Goal: Transaction & Acquisition: Subscribe to service/newsletter

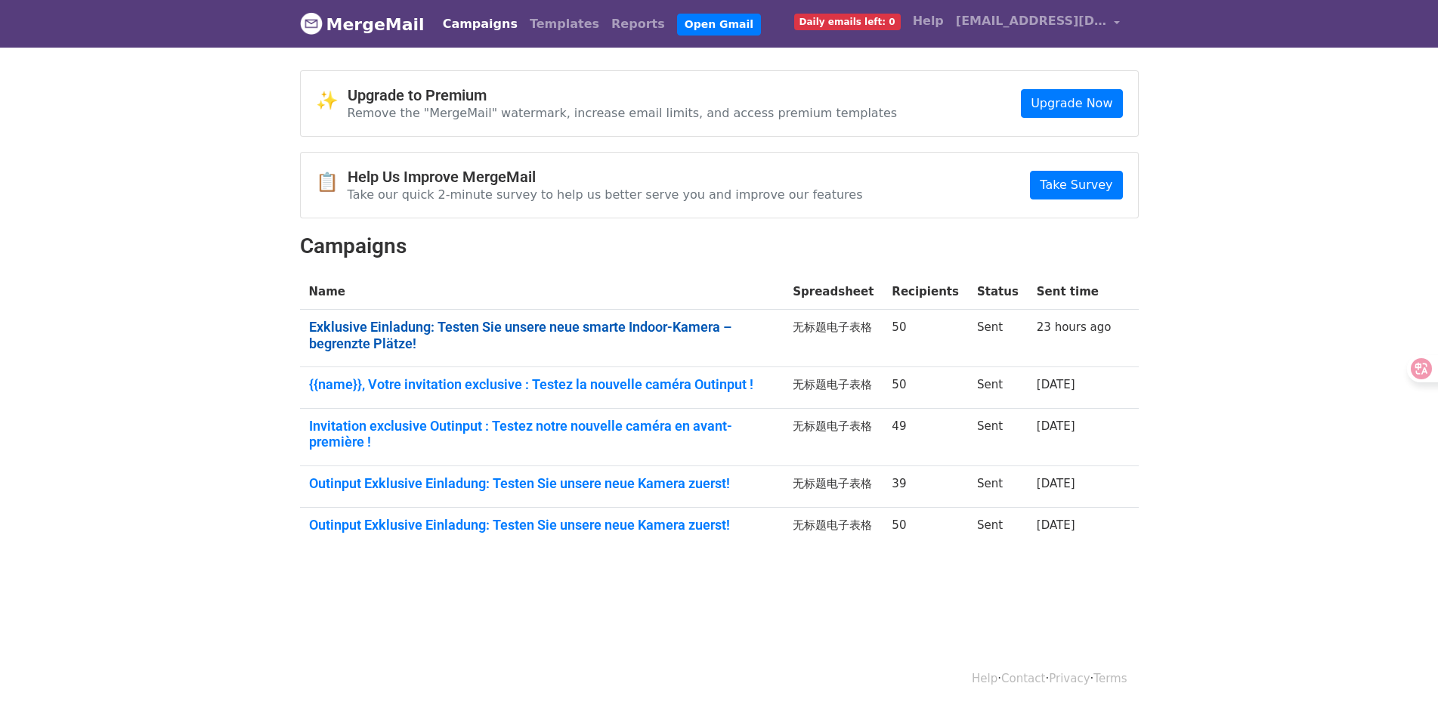
click at [594, 327] on link "Exklusive Einladung: Testen Sie unsere neue smarte Indoor-Kamera – begrenzte Pl…" at bounding box center [542, 335] width 466 height 32
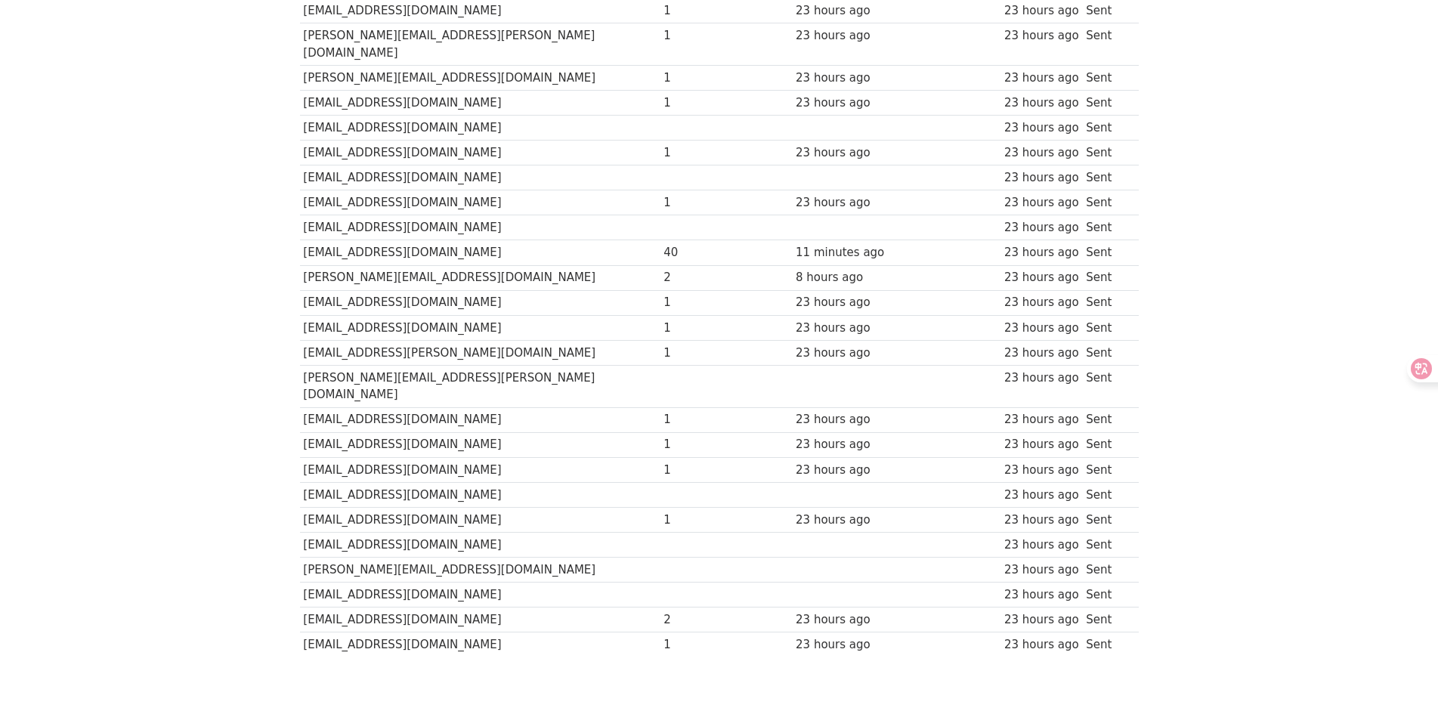
scroll to position [878, 0]
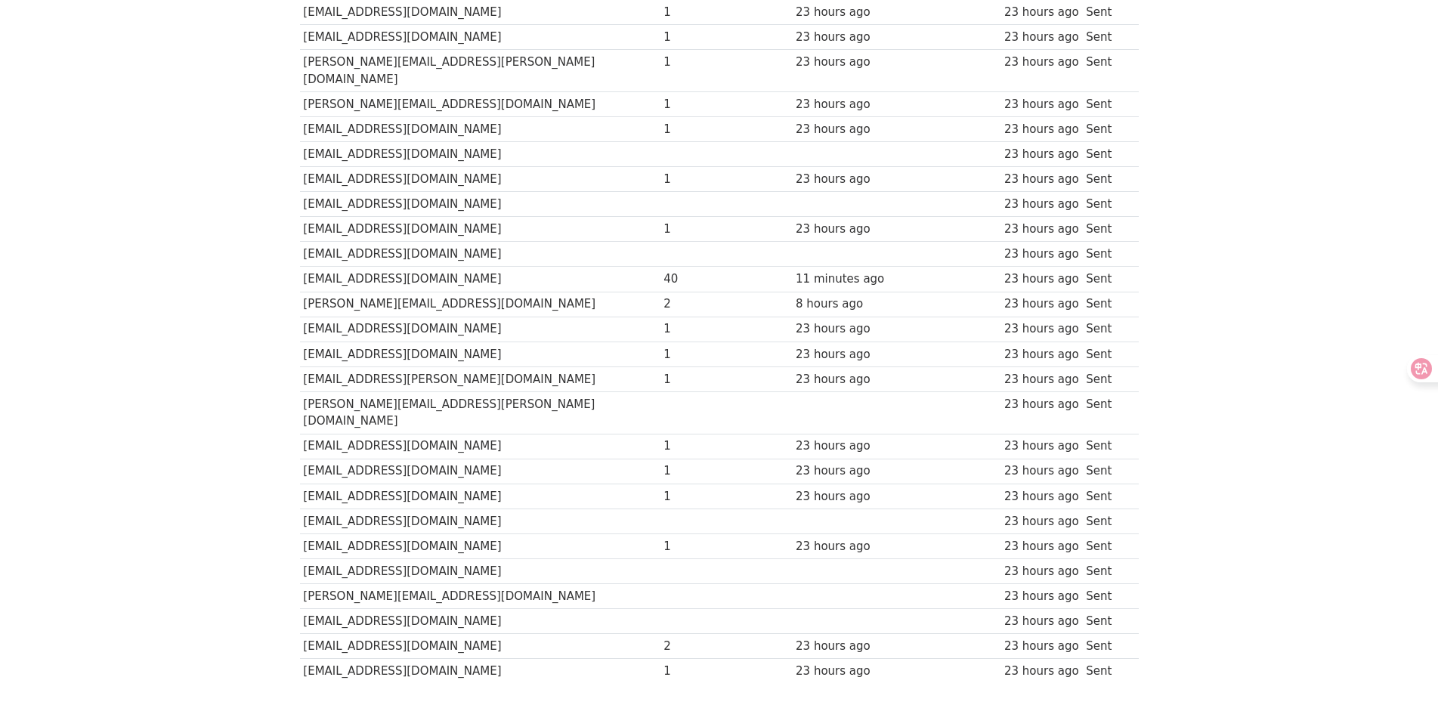
click at [664, 271] on div "40" at bounding box center [694, 279] width 60 height 17
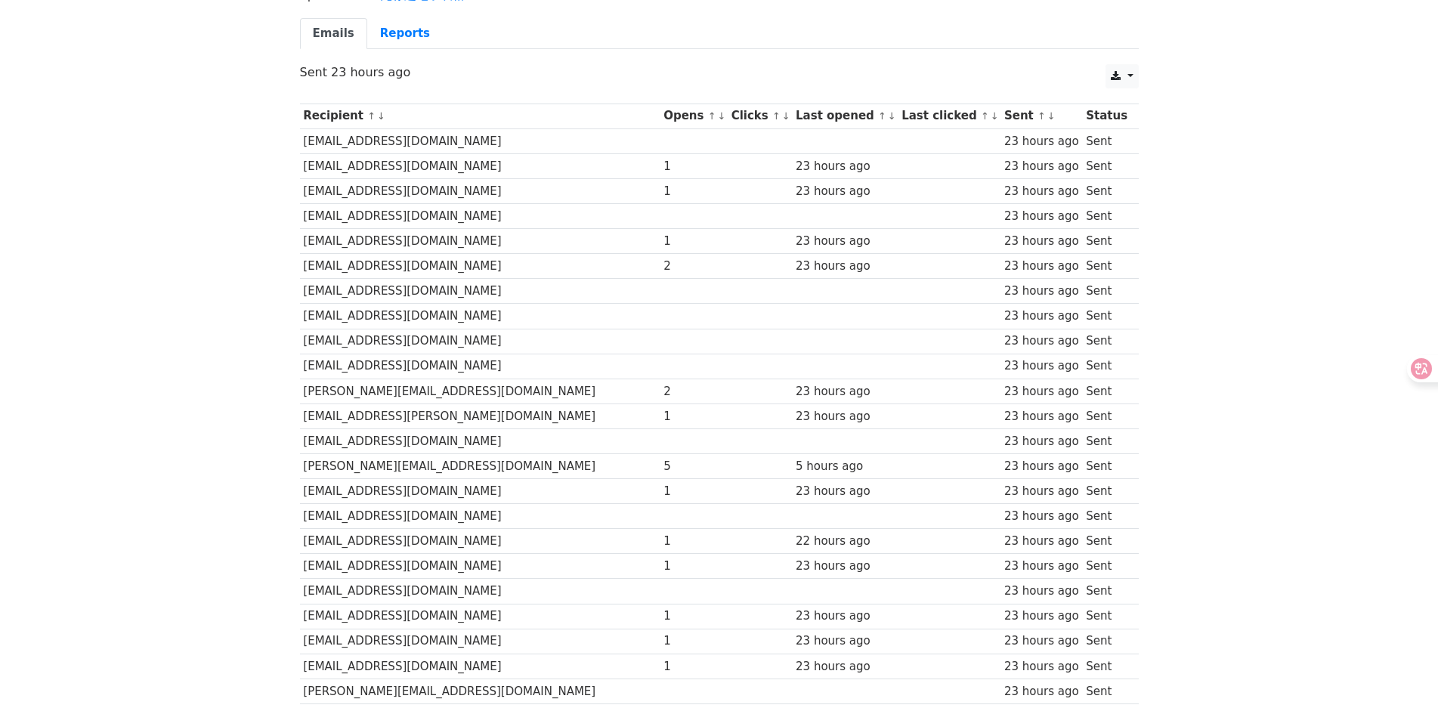
scroll to position [122, 0]
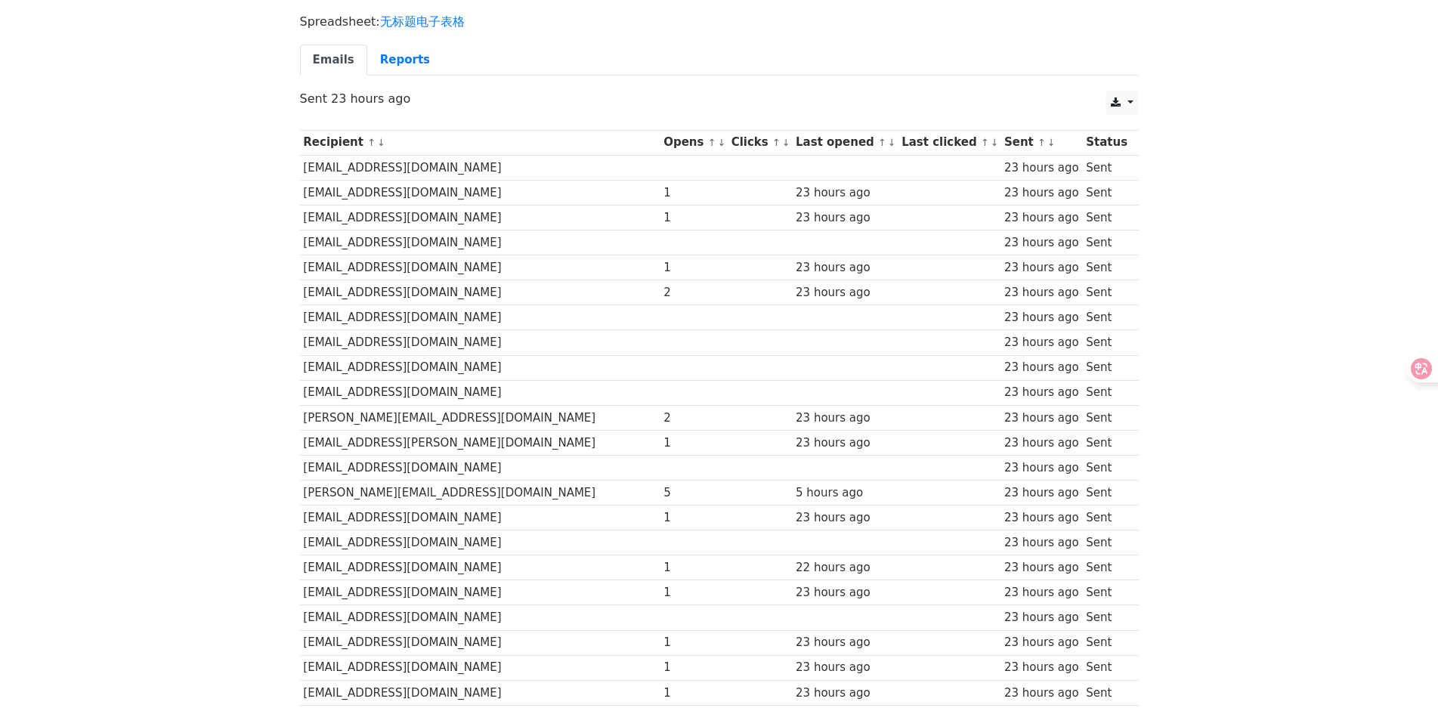
click at [708, 144] on link "↑" at bounding box center [712, 142] width 8 height 11
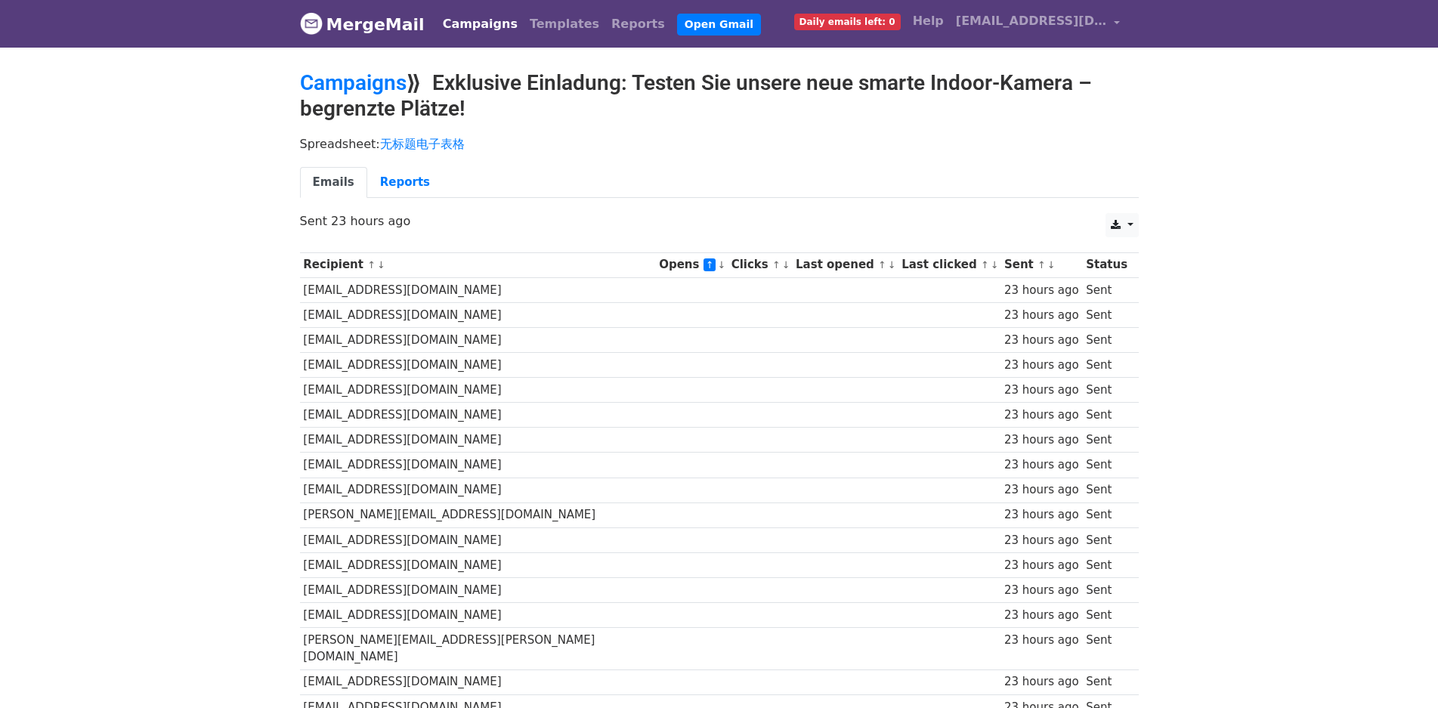
click at [614, 296] on td "[EMAIL_ADDRESS][DOMAIN_NAME]" at bounding box center [478, 289] width 356 height 25
click at [717, 267] on link "↓" at bounding box center [721, 264] width 8 height 11
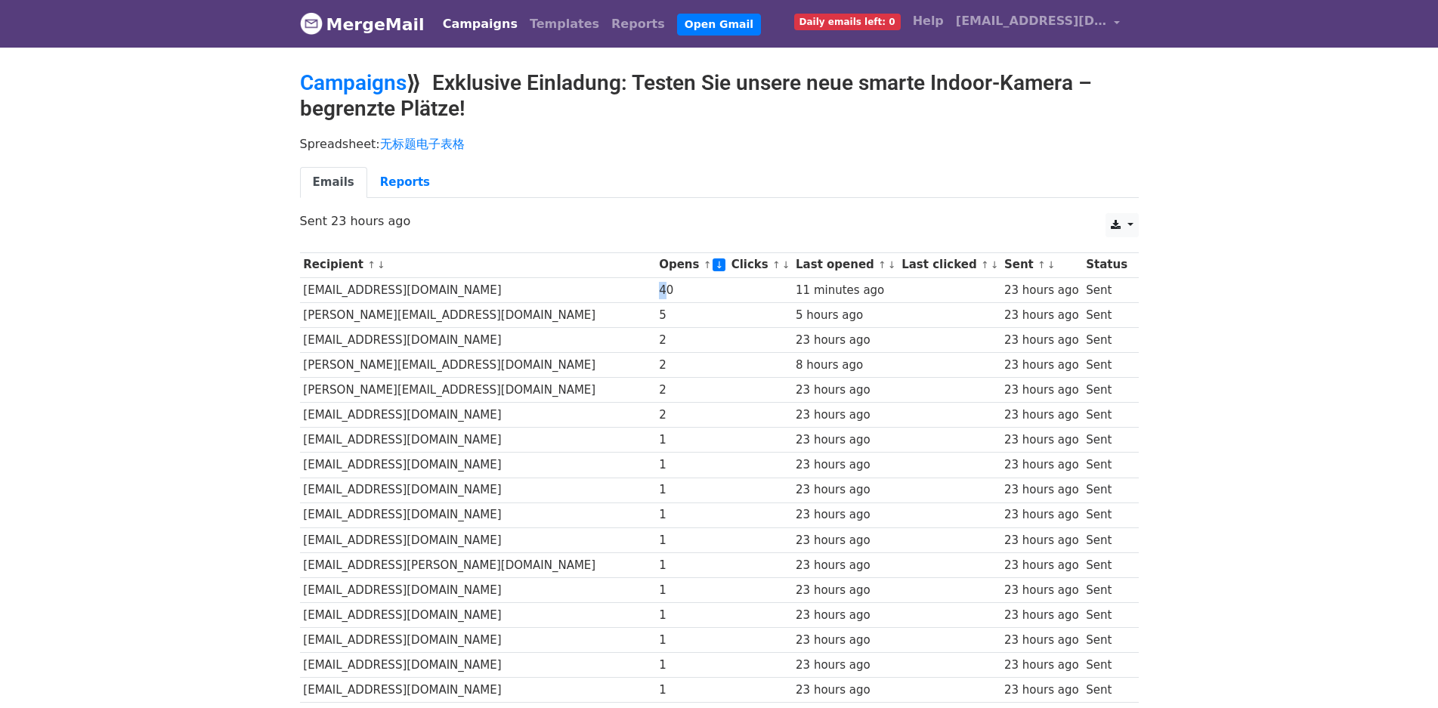
click at [659, 295] on div "40" at bounding box center [691, 290] width 65 height 17
copy div "4"
click at [841, 292] on div "11 minutes ago" at bounding box center [845, 290] width 98 height 17
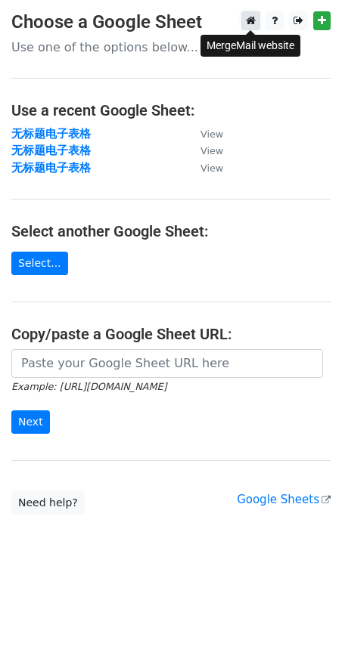
click at [252, 23] on icon at bounding box center [251, 20] width 10 height 11
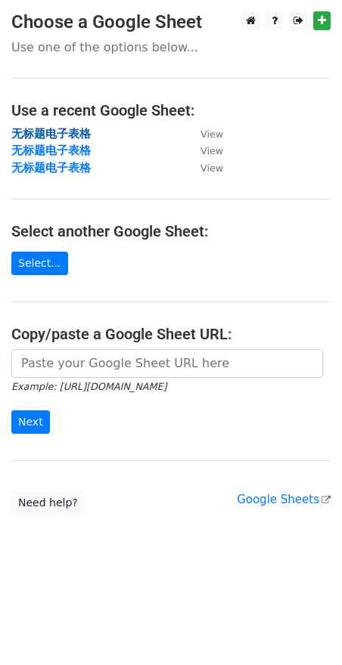
click at [53, 129] on strong "无标题电子表格" at bounding box center [50, 134] width 79 height 14
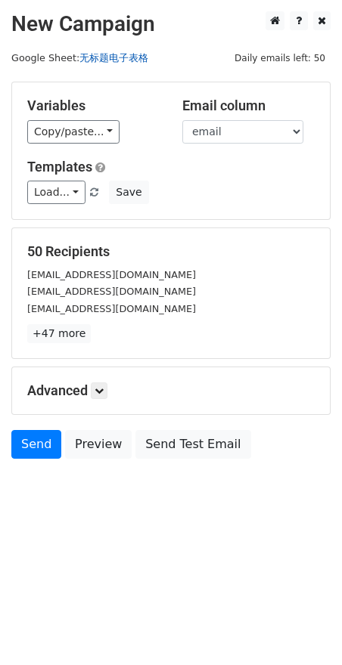
click at [125, 57] on link "无标题电子表格" at bounding box center [113, 57] width 69 height 11
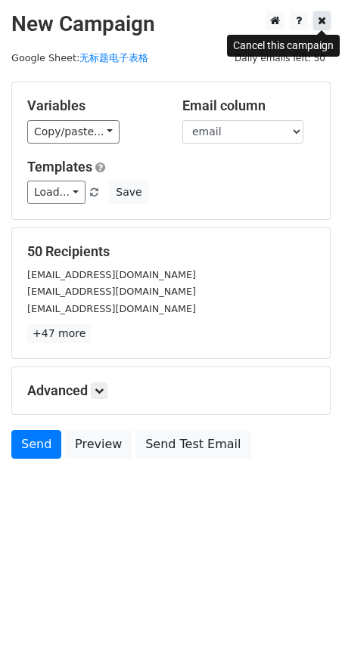
click at [316, 29] on link at bounding box center [321, 20] width 17 height 19
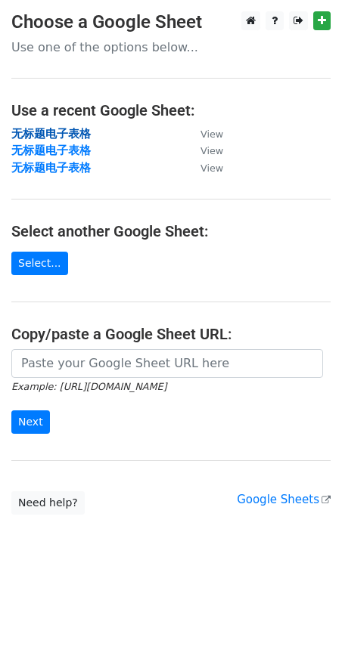
click at [63, 133] on strong "无标题电子表格" at bounding box center [50, 134] width 79 height 14
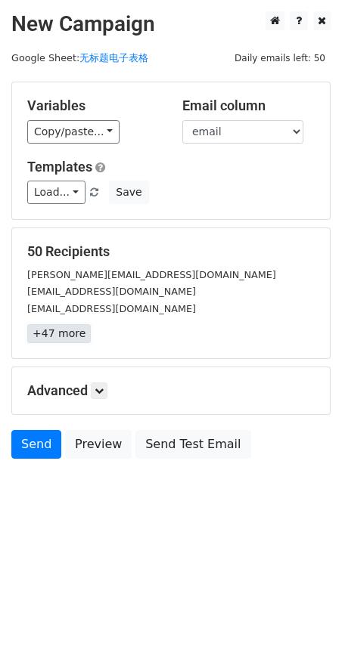
click at [74, 333] on link "+47 more" at bounding box center [58, 333] width 63 height 19
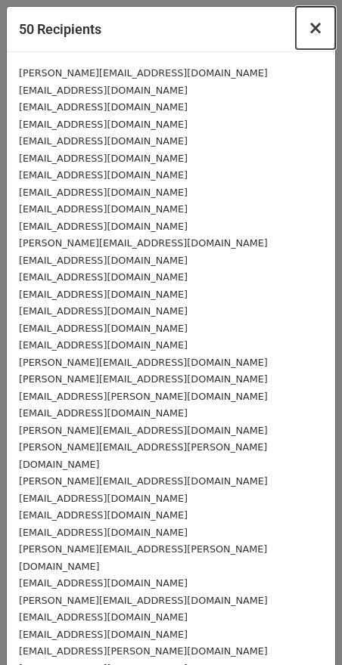
click at [308, 30] on span "×" at bounding box center [315, 27] width 15 height 21
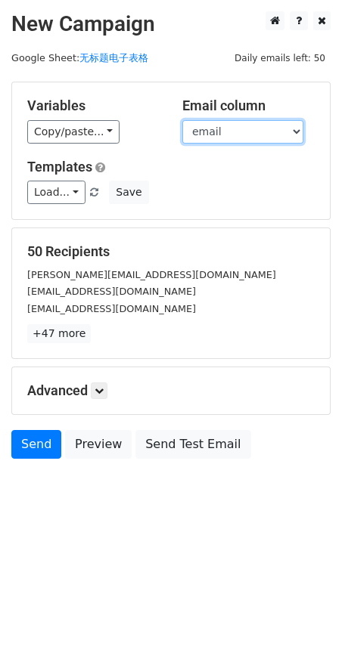
drag, startPoint x: 212, startPoint y: 128, endPoint x: 147, endPoint y: 128, distance: 65.0
click at [212, 128] on select "email name" at bounding box center [242, 131] width 121 height 23
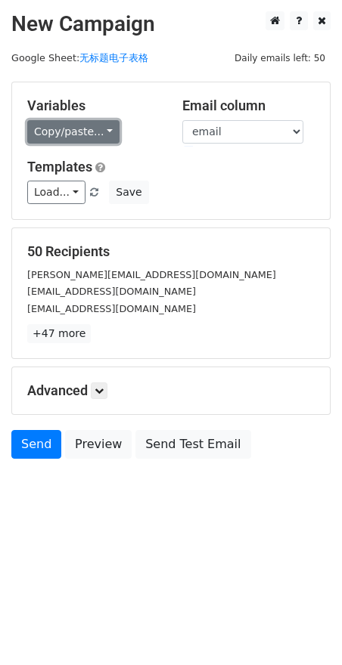
click at [81, 132] on link "Copy/paste..." at bounding box center [73, 131] width 92 height 23
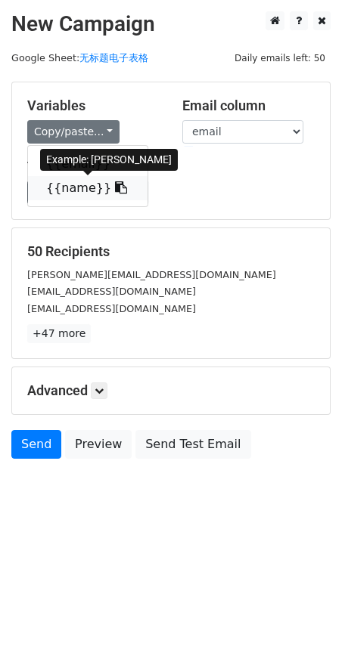
click at [77, 188] on link "{{name}}" at bounding box center [87, 188] width 119 height 24
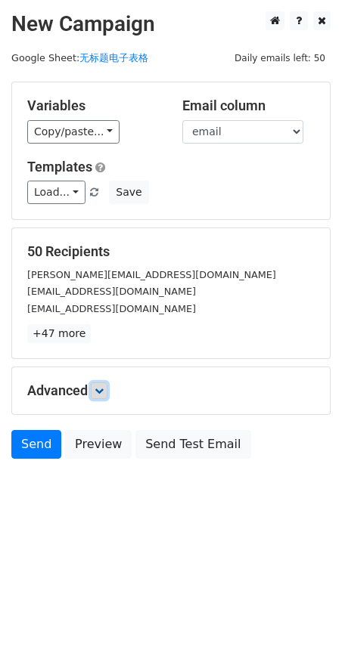
click at [104, 391] on icon at bounding box center [98, 390] width 9 height 9
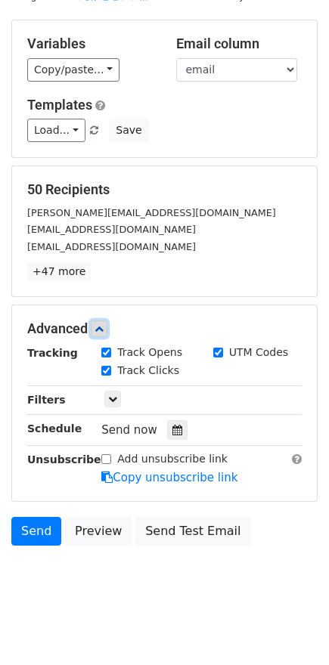
scroll to position [63, 0]
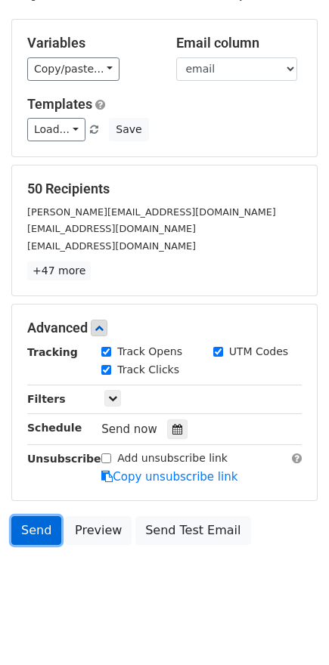
click at [44, 534] on link "Send" at bounding box center [36, 530] width 50 height 29
